Goal: Find specific page/section: Find specific page/section

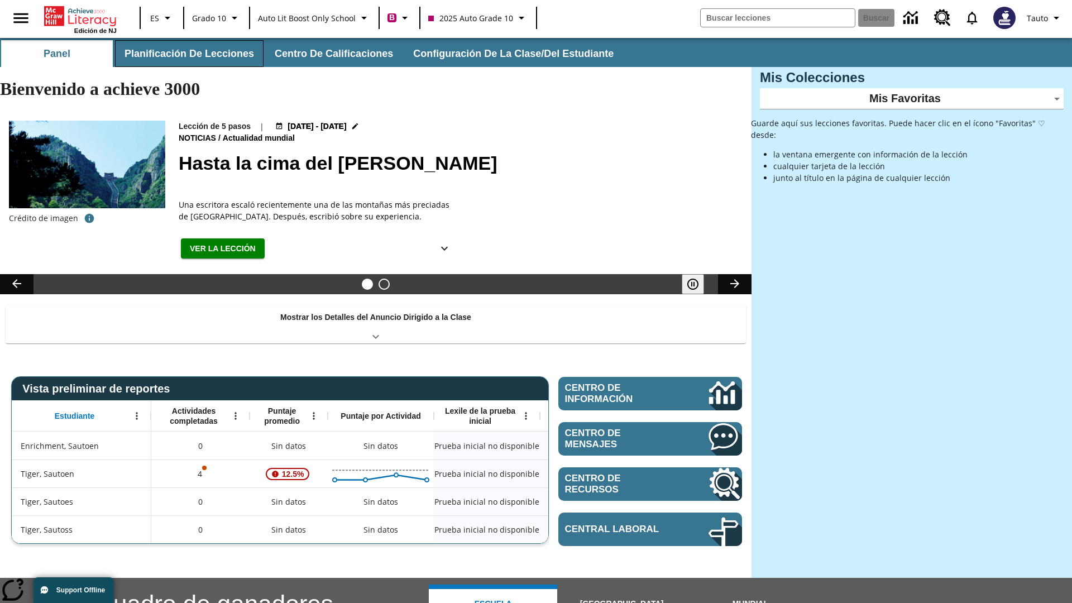
click at [187, 54] on button "Planificación de lecciones" at bounding box center [189, 53] width 148 height 27
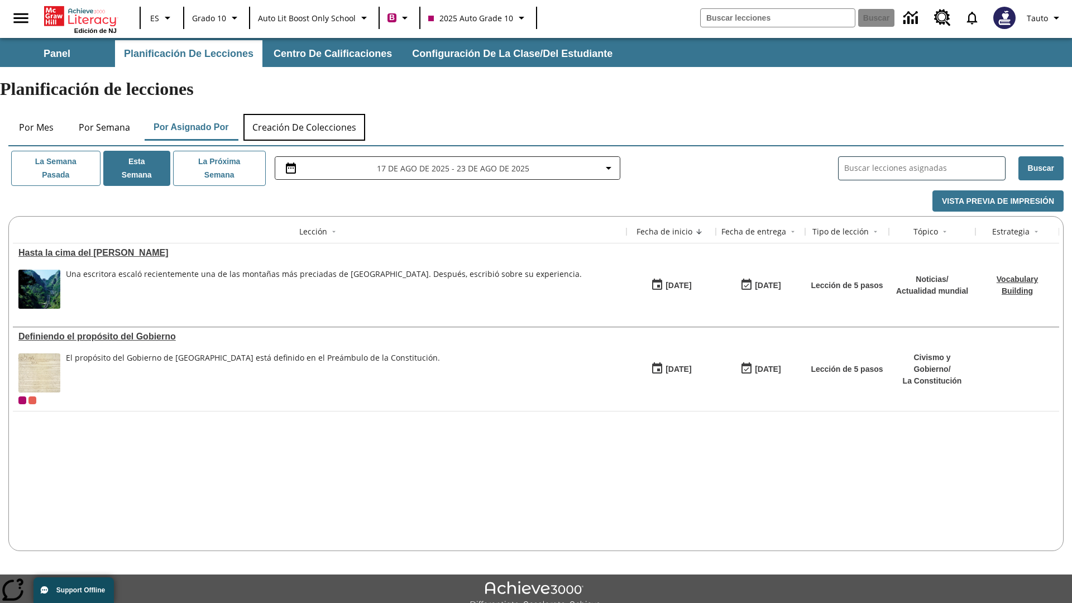
click at [305, 114] on button "Creación de colecciones" at bounding box center [304, 127] width 122 height 27
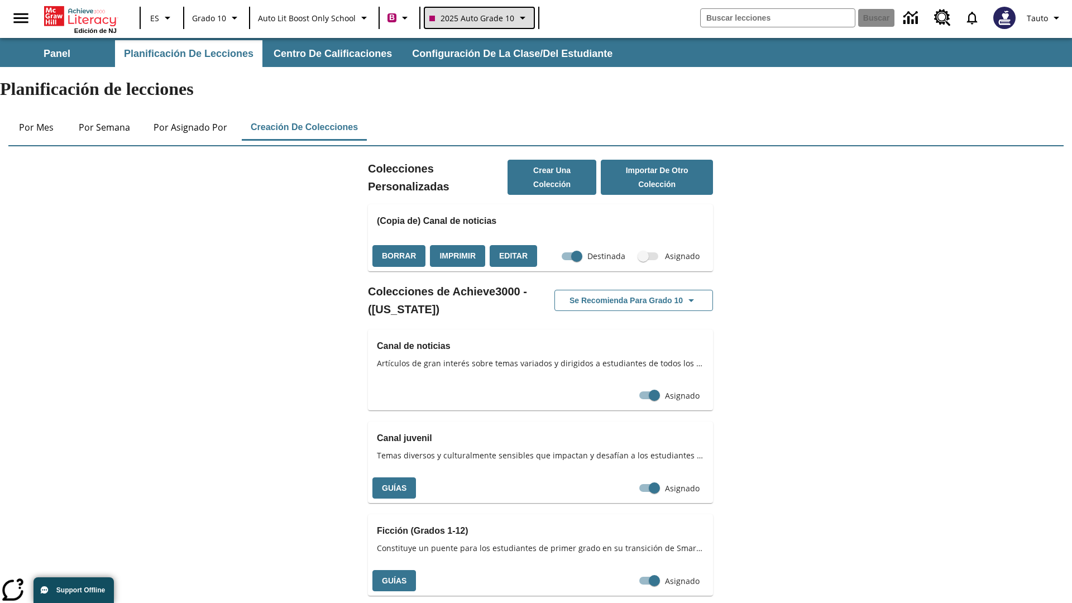
click at [478, 18] on span "2025 Auto Grade 10" at bounding box center [471, 18] width 85 height 12
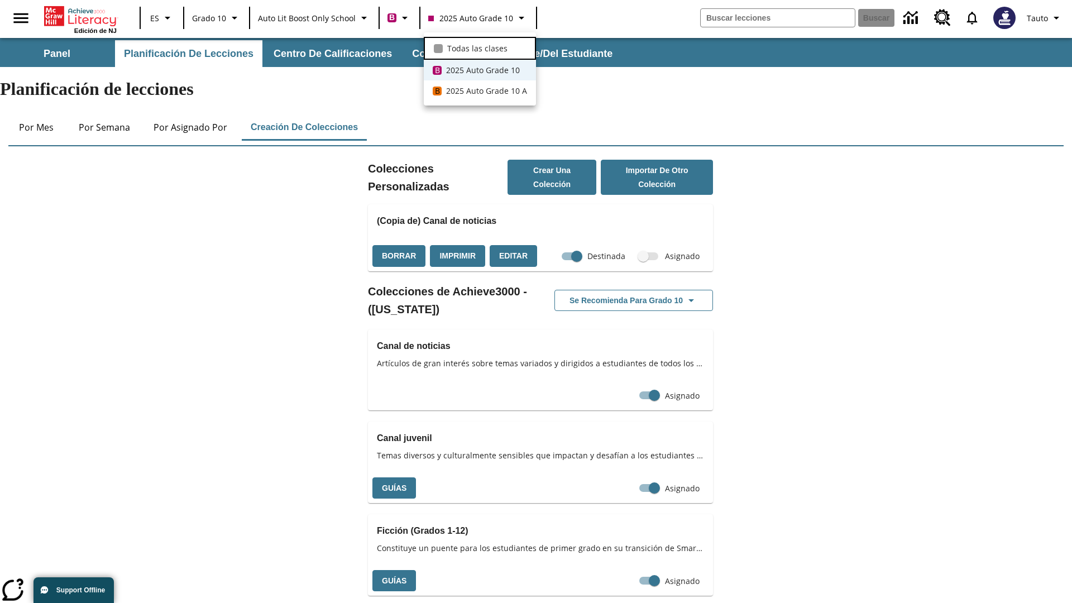
click at [479, 47] on span "Todas las clases" at bounding box center [477, 48] width 60 height 12
